Goal: Task Accomplishment & Management: Manage account settings

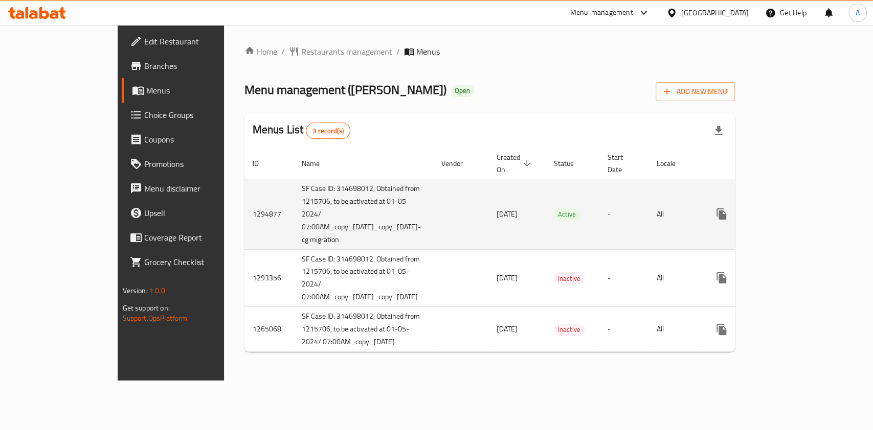
click at [800, 210] on icon "enhanced table" at bounding box center [794, 214] width 9 height 9
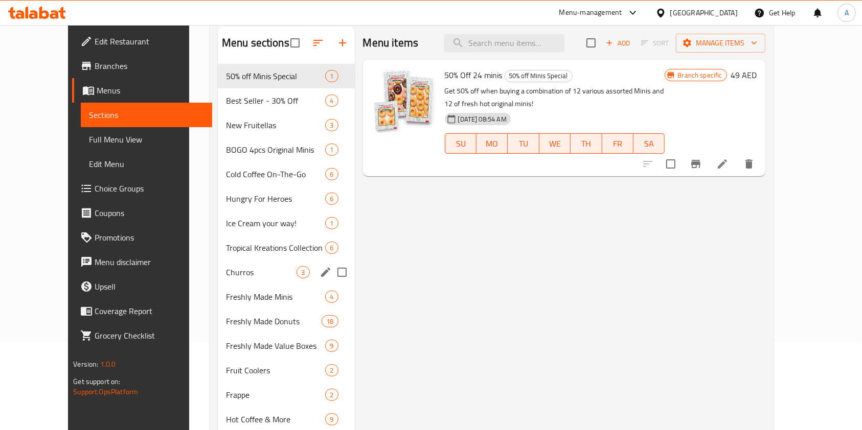
scroll to position [88, 0]
click at [226, 349] on span "Freshly Made Value Boxes" at bounding box center [261, 345] width 71 height 12
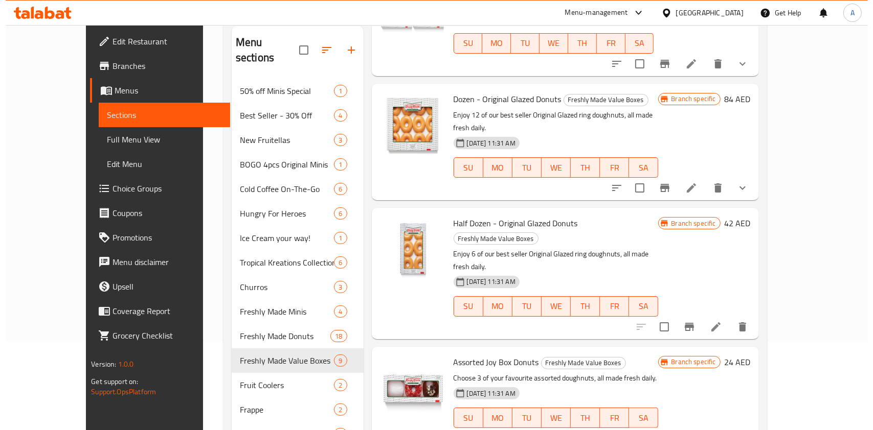
scroll to position [294, 0]
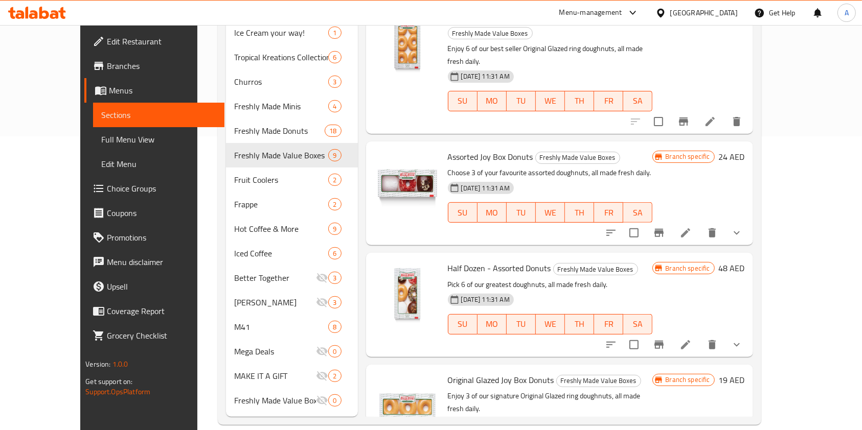
click at [470, 373] on span "Original Glazed Joy Box Donuts" at bounding box center [501, 380] width 106 height 15
copy h6 "Original Glazed Joy Box Donuts"
click at [745, 373] on h6 "19 AED" at bounding box center [732, 380] width 26 height 14
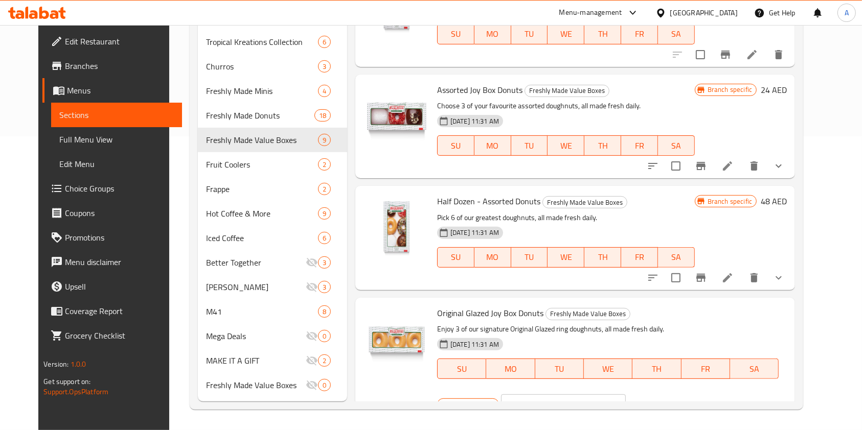
click at [626, 395] on input "19" at bounding box center [576, 405] width 99 height 20
paste input "21"
type input "21"
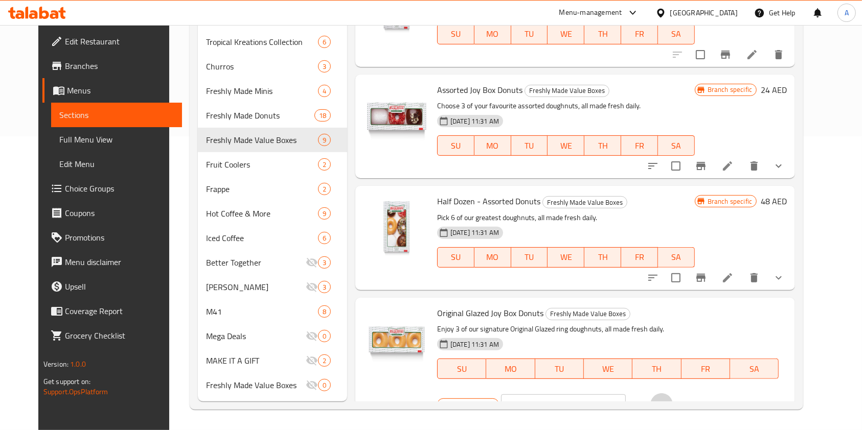
click at [667, 400] on icon "ok" at bounding box center [661, 405] width 10 height 10
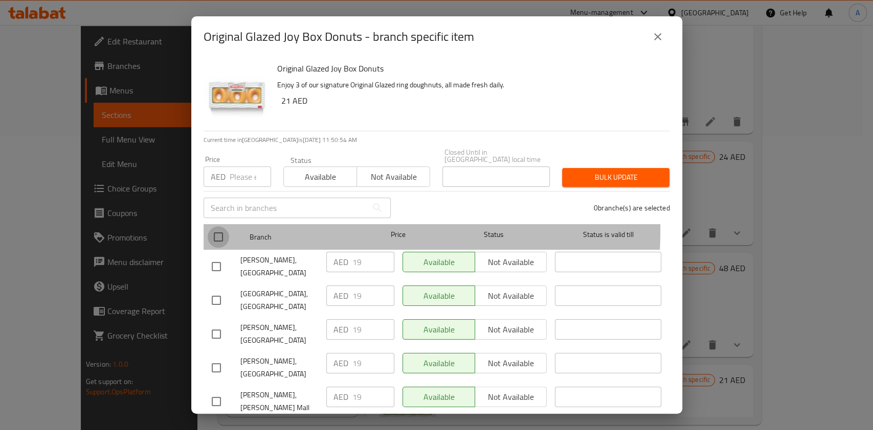
click at [225, 230] on input "checkbox" at bounding box center [218, 236] width 21 height 21
checkbox input "true"
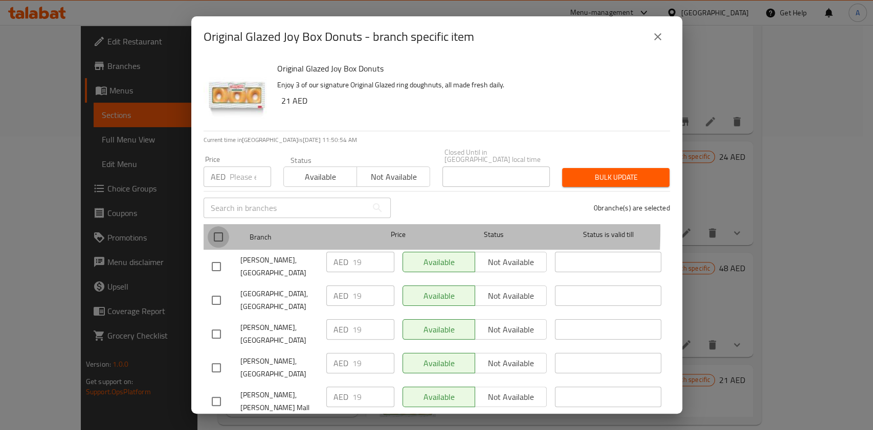
checkbox input "true"
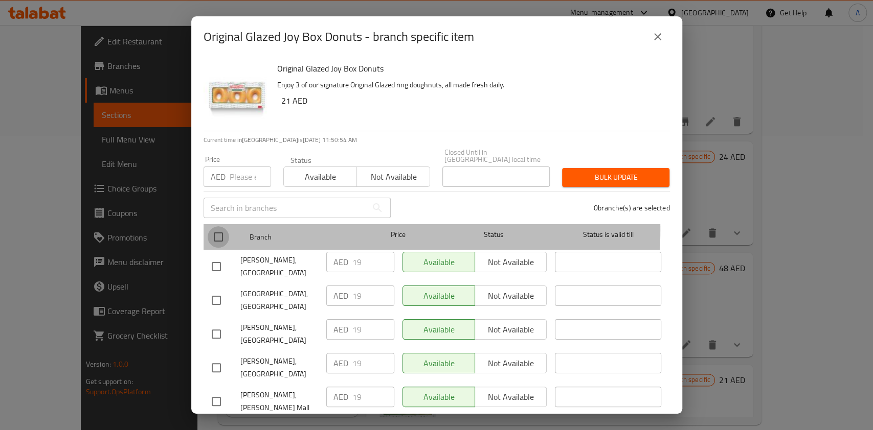
checkbox input "true"
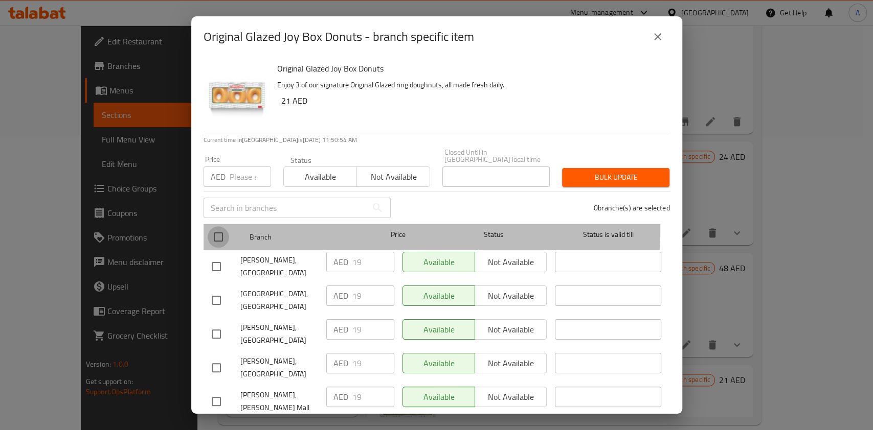
checkbox input "true"
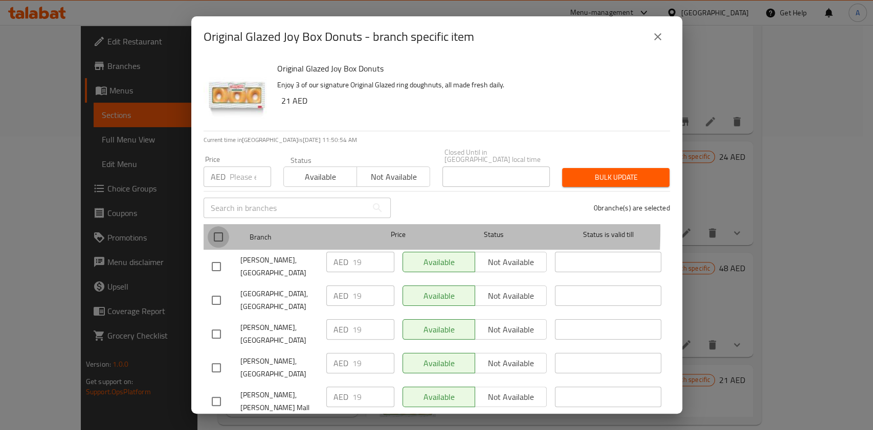
checkbox input "true"
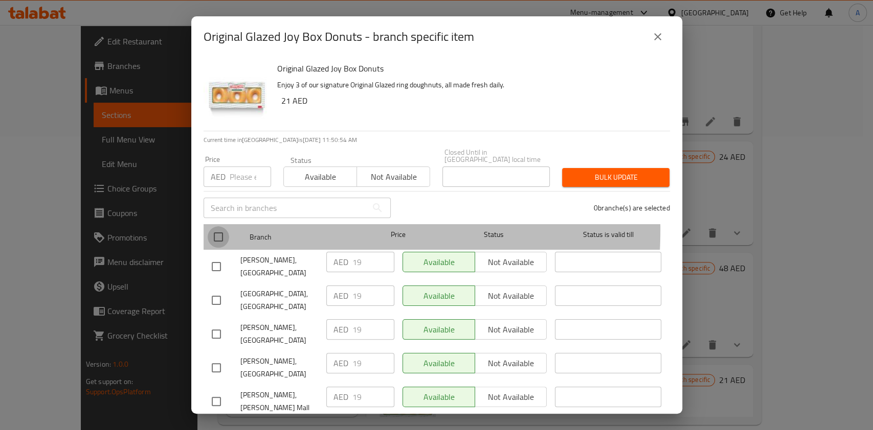
checkbox input "true"
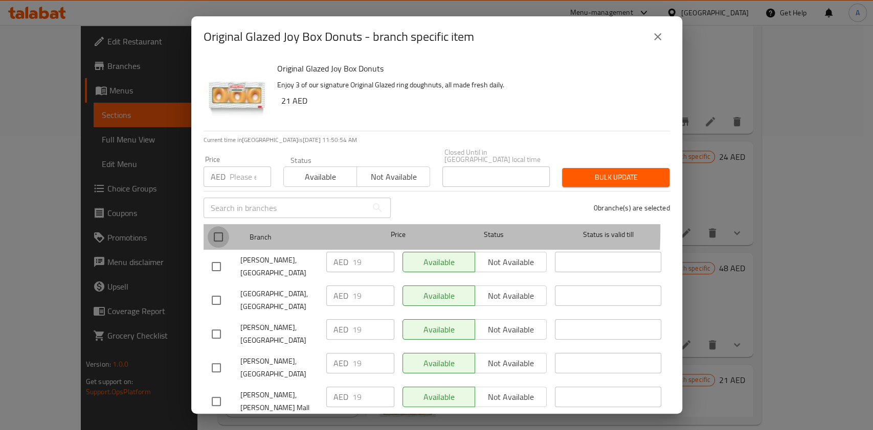
checkbox input "true"
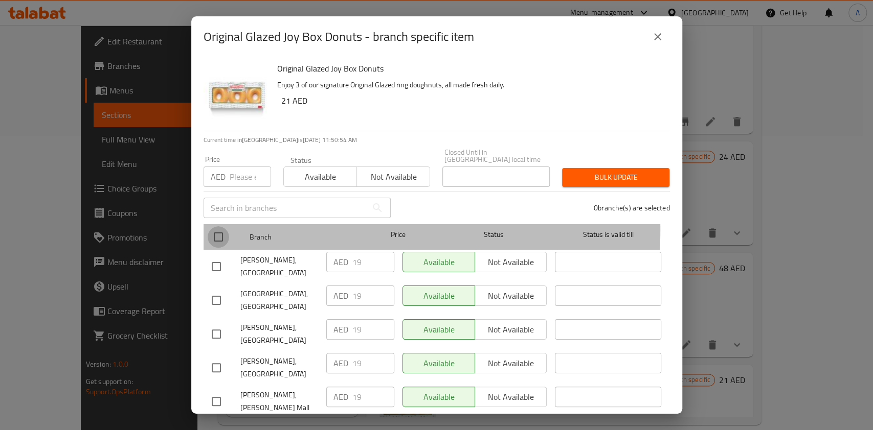
checkbox input "true"
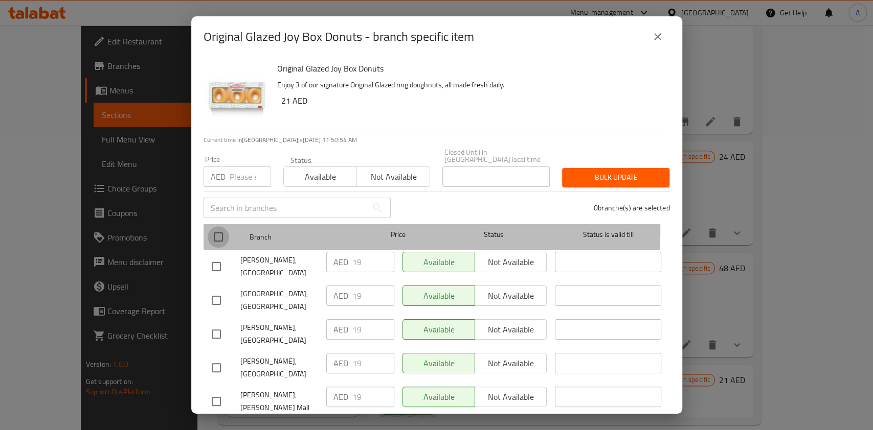
checkbox input "true"
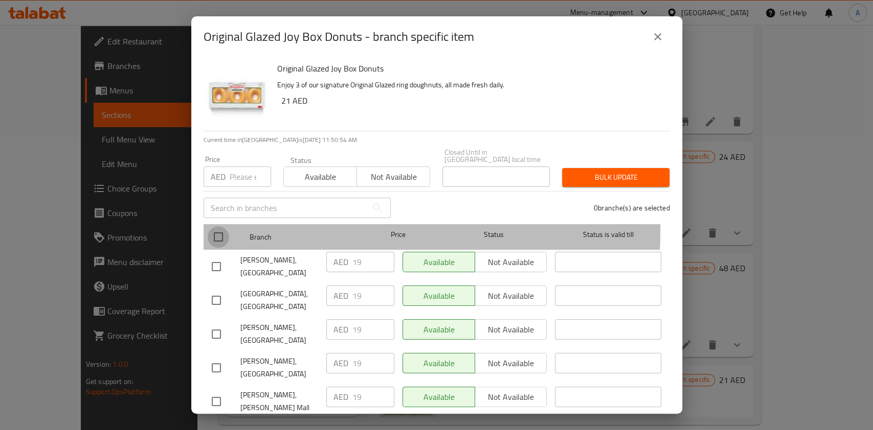
checkbox input "true"
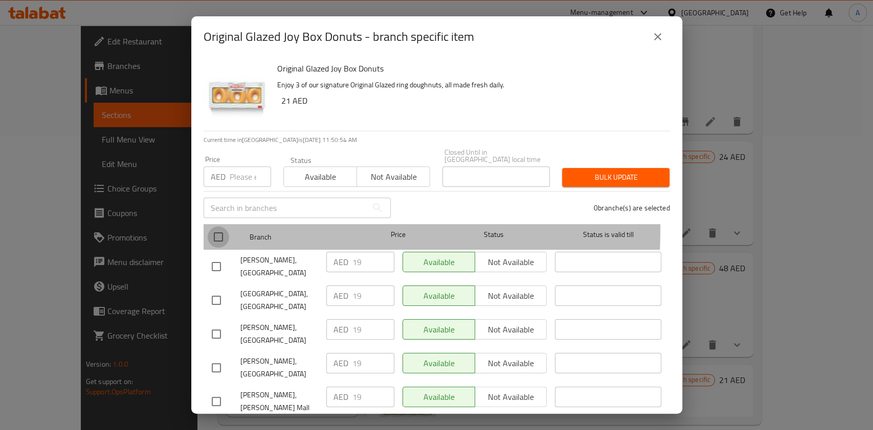
checkbox input "true"
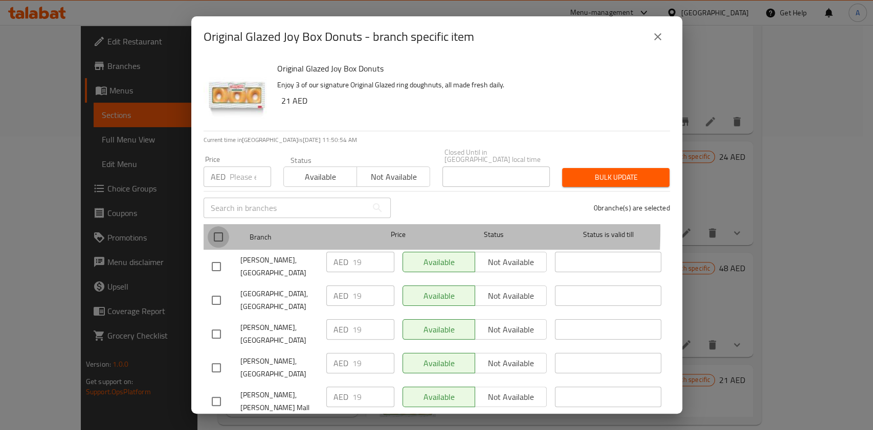
checkbox input "true"
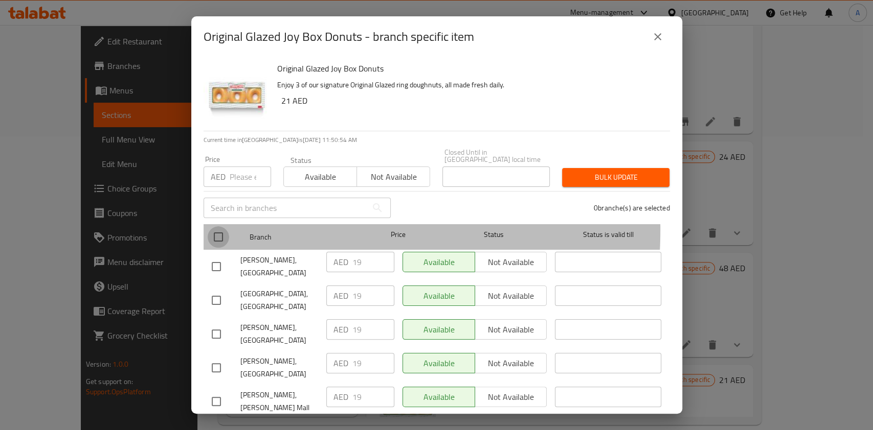
checkbox input "true"
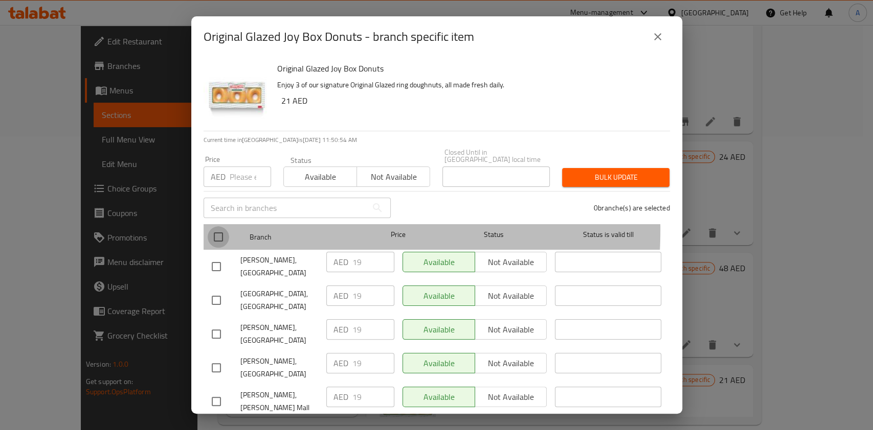
checkbox input "true"
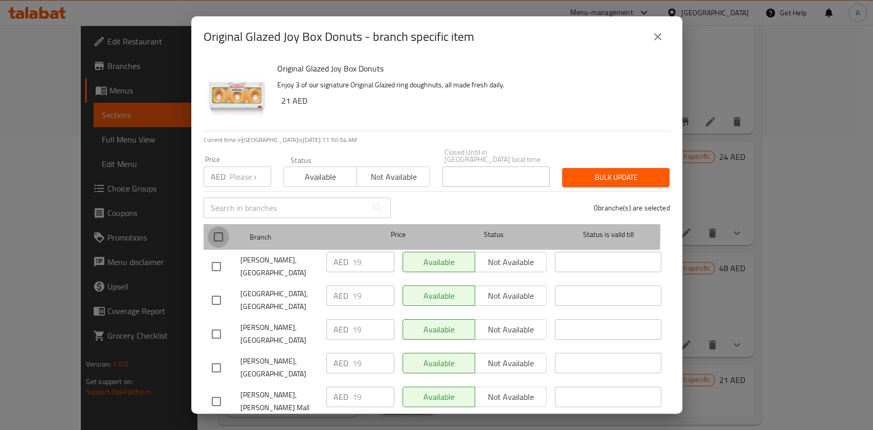
checkbox input "true"
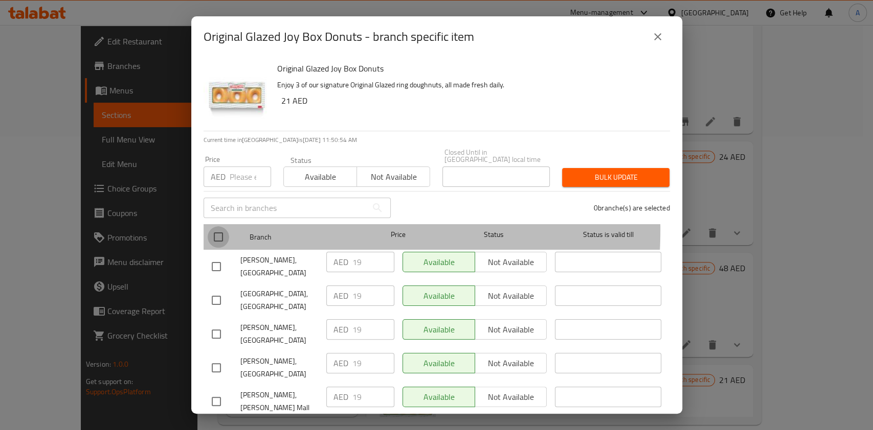
checkbox input "true"
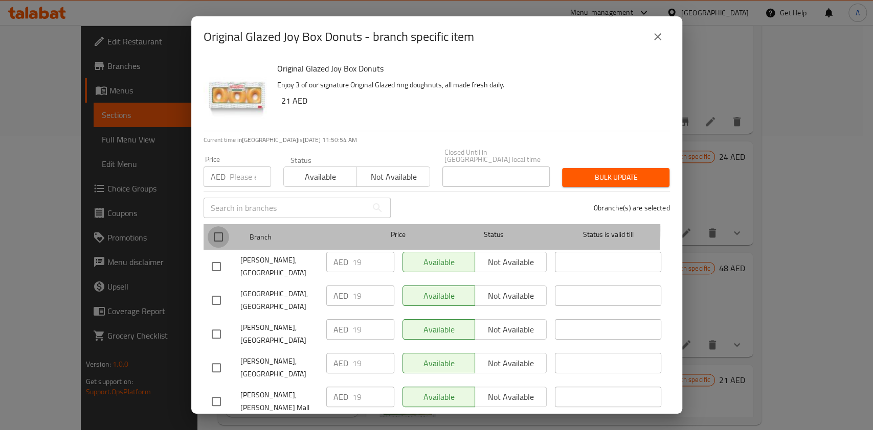
checkbox input "true"
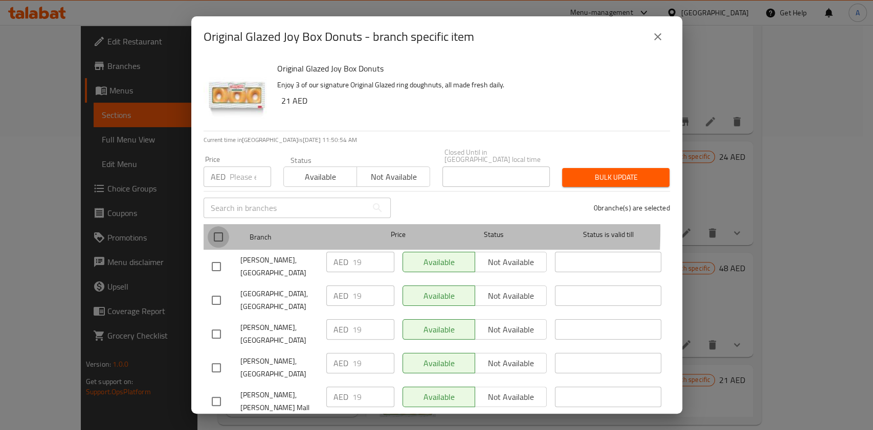
checkbox input "true"
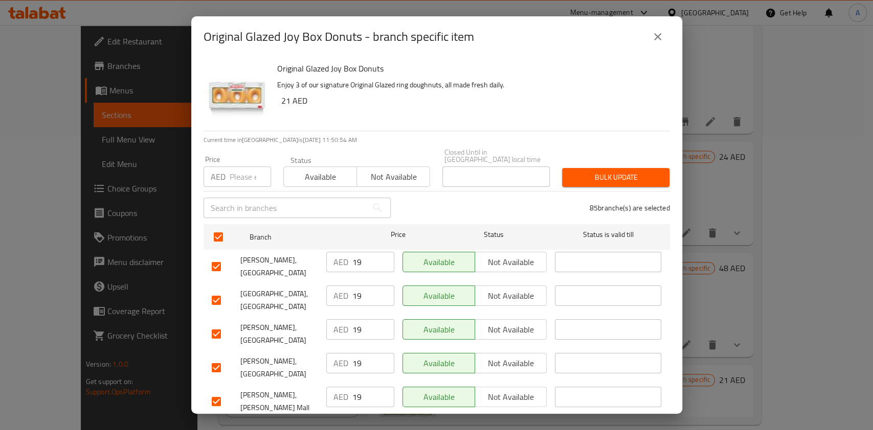
click at [230, 181] on input "number" at bounding box center [250, 177] width 41 height 20
type input "21"
click at [303, 184] on span "Available" at bounding box center [320, 177] width 65 height 15
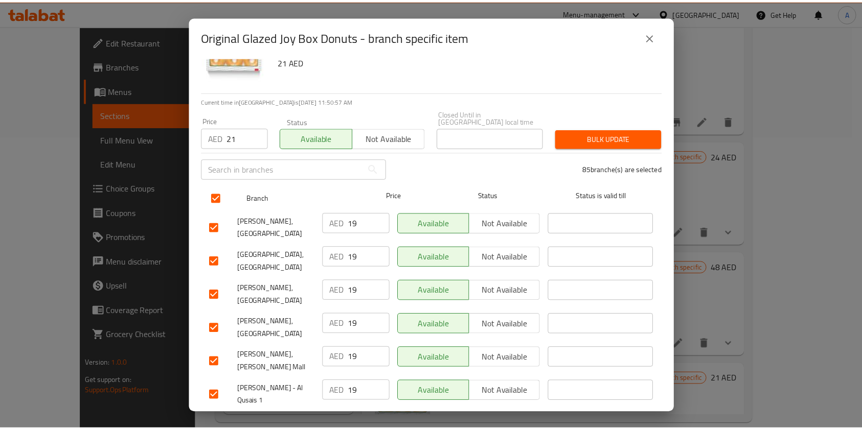
scroll to position [39, 0]
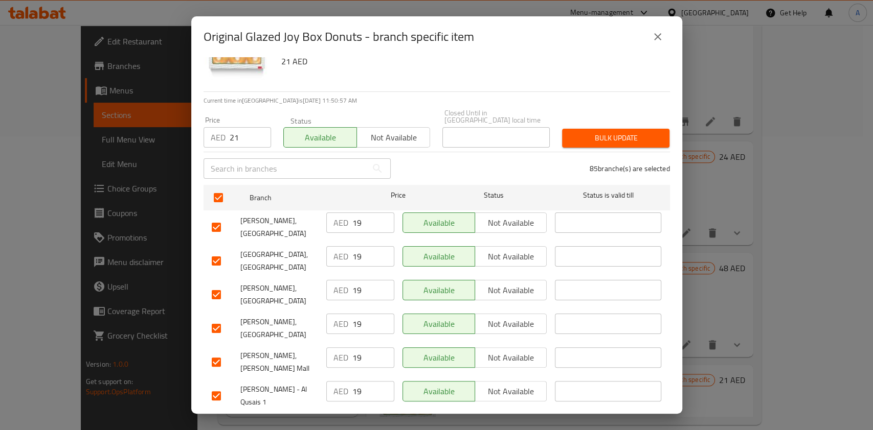
click at [576, 136] on span "Bulk update" at bounding box center [615, 138] width 91 height 13
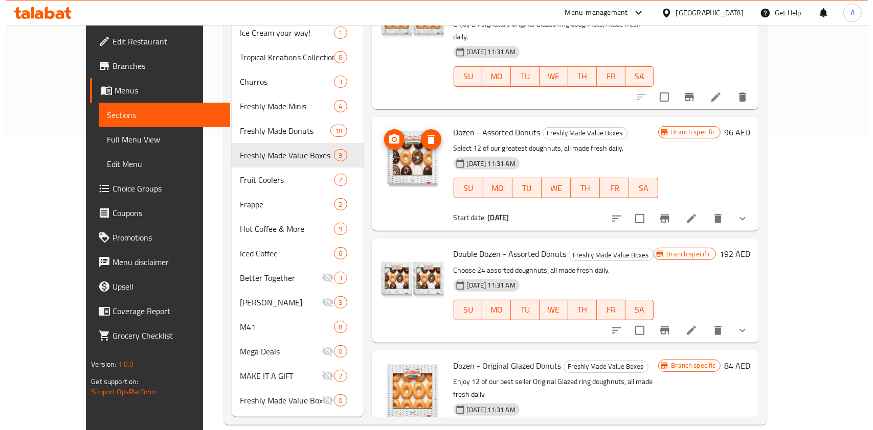
scroll to position [0, 0]
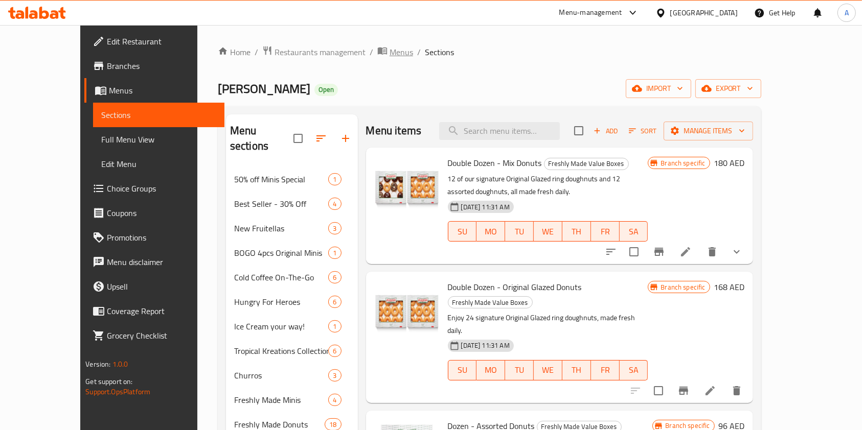
click at [390, 51] on span "Menus" at bounding box center [402, 52] width 24 height 12
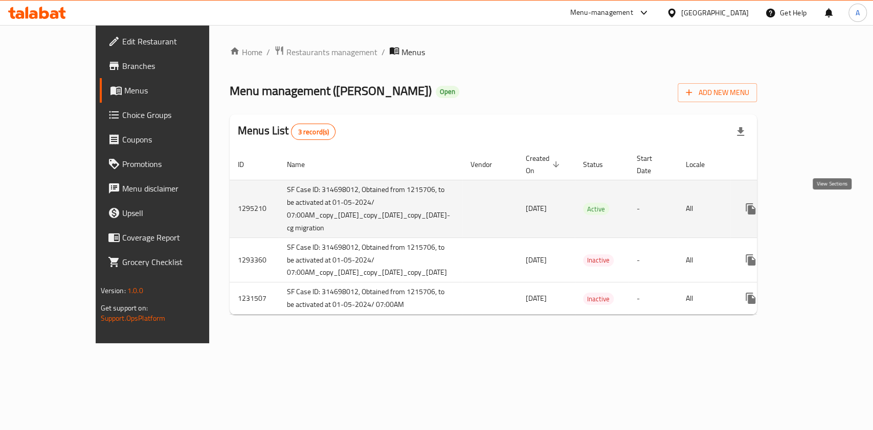
click at [830, 213] on icon "enhanced table" at bounding box center [824, 209] width 12 height 12
